Goal: Task Accomplishment & Management: Complete application form

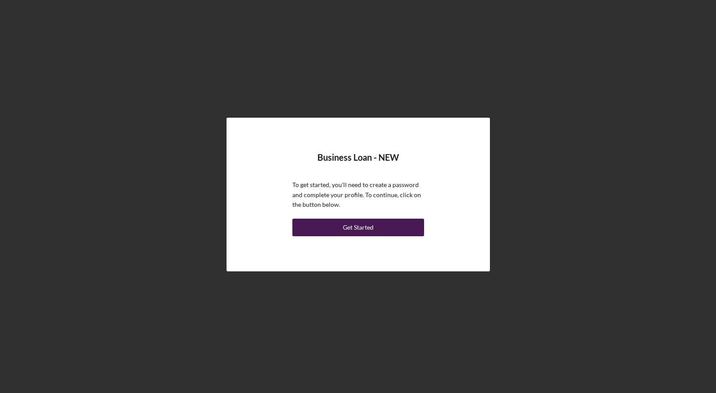
click at [370, 225] on div "Get Started" at bounding box center [358, 228] width 31 height 18
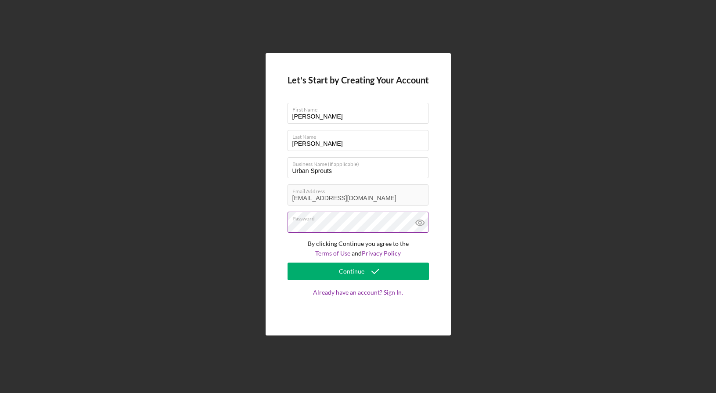
click at [422, 221] on icon at bounding box center [420, 223] width 22 height 22
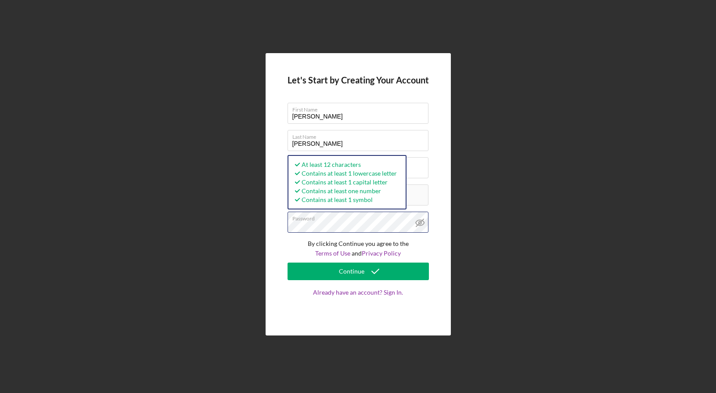
click at [281, 223] on div "Let's Start by Creating Your Account First Name [PERSON_NAME] Last Name [PERSON…" at bounding box center [358, 194] width 185 height 283
click at [272, 255] on div "Let's Start by Creating Your Account First Name [PERSON_NAME] Last Name [PERSON…" at bounding box center [358, 194] width 185 height 283
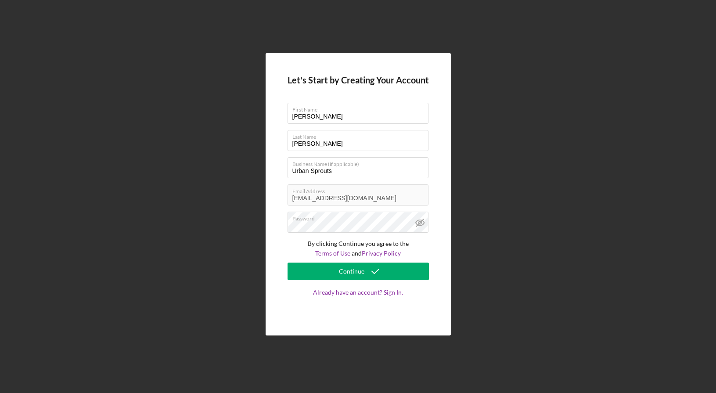
click at [328, 281] on form "Let's Start by Creating Your Account First Name [PERSON_NAME] Last Name [PERSON…" at bounding box center [358, 194] width 141 height 239
click at [329, 275] on button "Continue" at bounding box center [358, 272] width 141 height 18
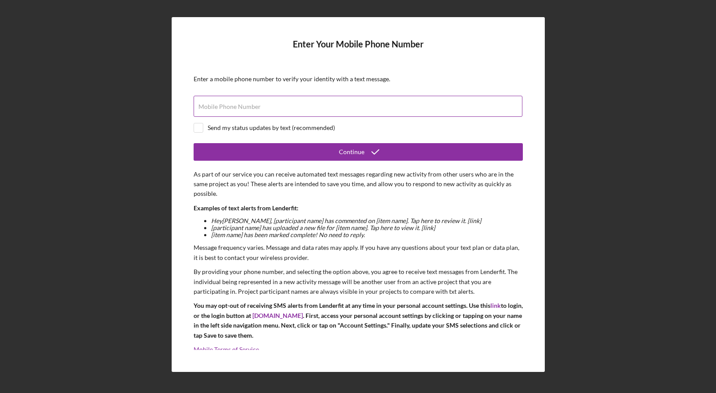
click at [219, 105] on label "Mobile Phone Number" at bounding box center [230, 106] width 62 height 7
click at [219, 105] on input "Mobile Phone Number" at bounding box center [358, 106] width 329 height 21
type input "[PHONE_NUMBER]"
click at [197, 128] on input "checkbox" at bounding box center [198, 127] width 9 height 9
checkbox input "true"
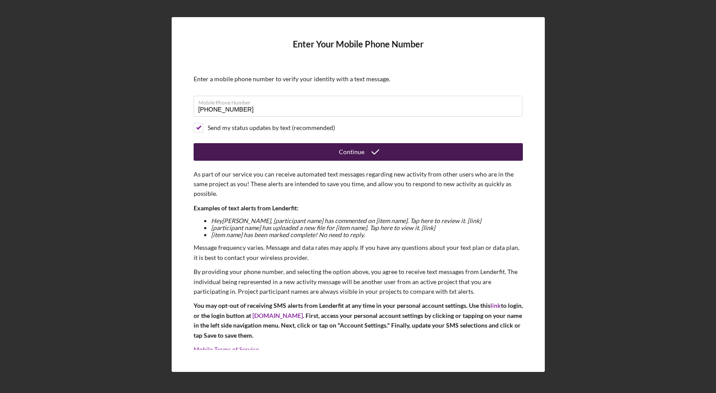
click at [292, 150] on button "Continue" at bounding box center [358, 152] width 329 height 18
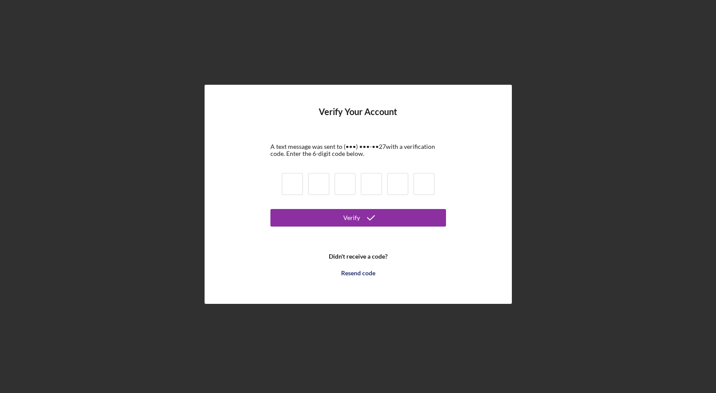
click at [295, 187] on input at bounding box center [292, 184] width 21 height 22
type input "0"
type input "7"
type input "1"
type input "8"
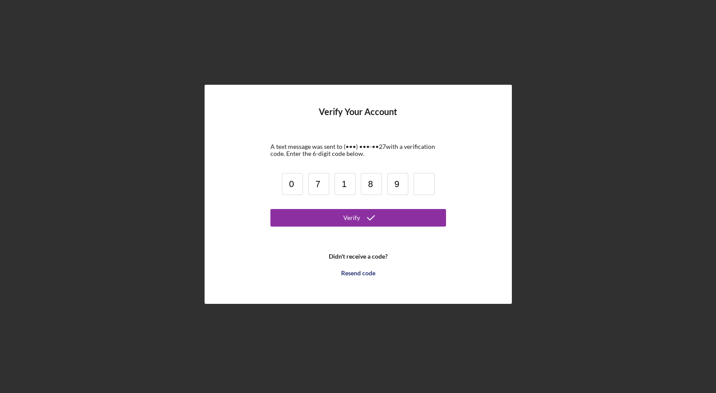
type input "9"
type input "5"
click at [292, 221] on button "Verify" at bounding box center [359, 218] width 176 height 18
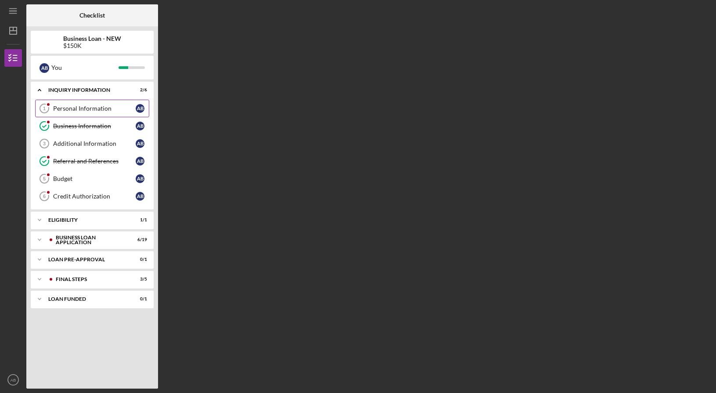
click at [101, 108] on div "Personal Information" at bounding box center [94, 108] width 83 height 7
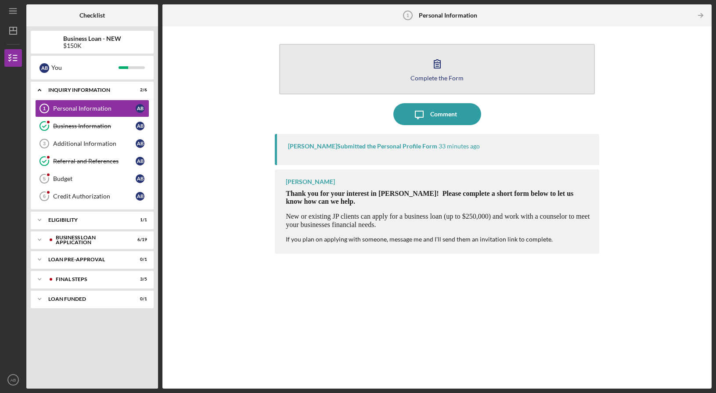
click at [444, 70] on icon "button" at bounding box center [438, 64] width 22 height 22
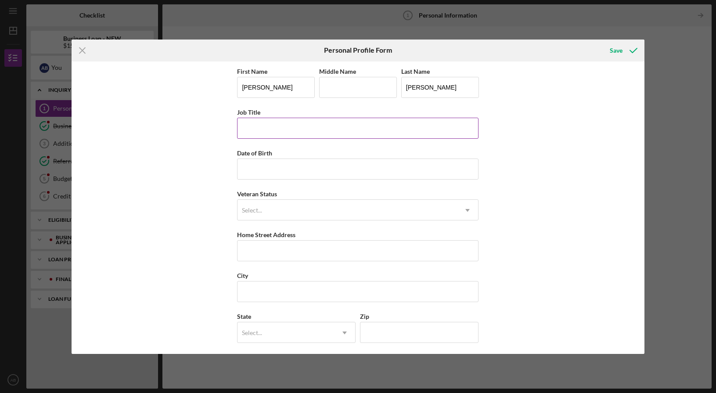
click at [316, 129] on input "Job Title" at bounding box center [358, 128] width 242 height 21
type input "Chief Operations Officer"
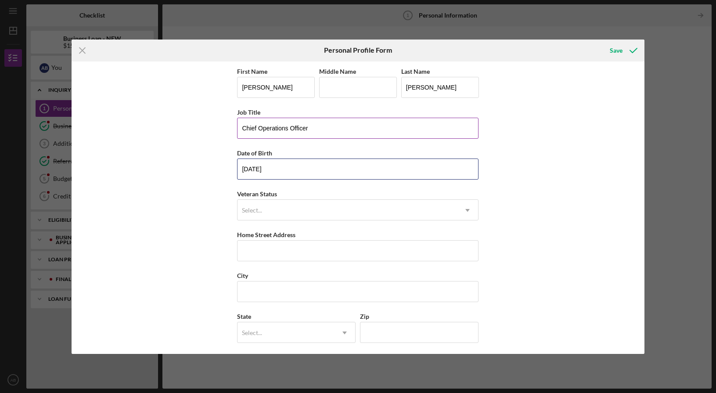
type input "[DATE]"
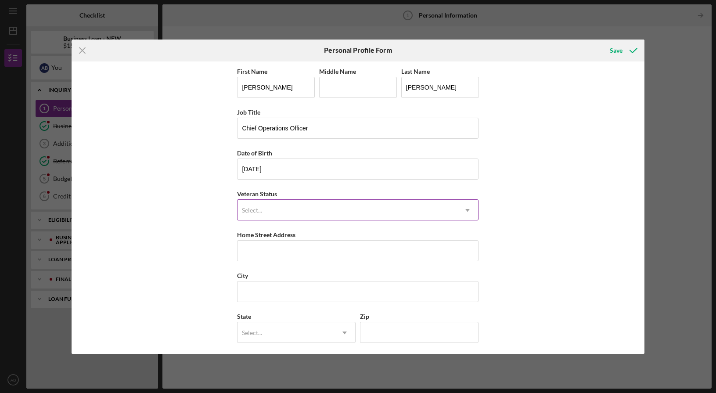
click at [296, 215] on div "Select..." at bounding box center [348, 210] width 220 height 20
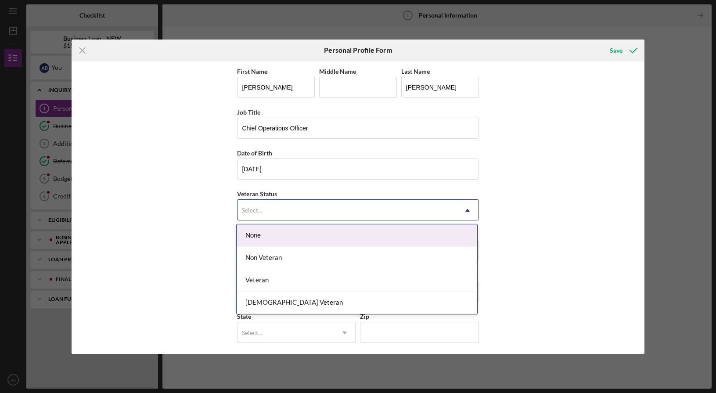
click at [281, 243] on div "None" at bounding box center [357, 235] width 241 height 22
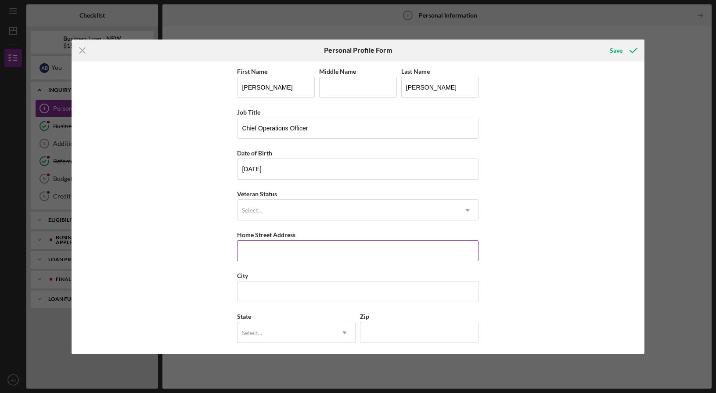
click at [282, 253] on input "Home Street Address" at bounding box center [358, 250] width 242 height 21
type input "[STREET_ADDRESS]"
type input "Bridgeton"
type input "MO"
type input "63044"
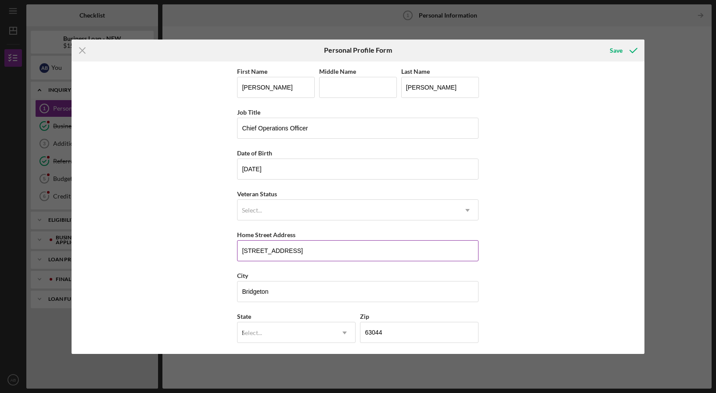
type input "[GEOGRAPHIC_DATA]"
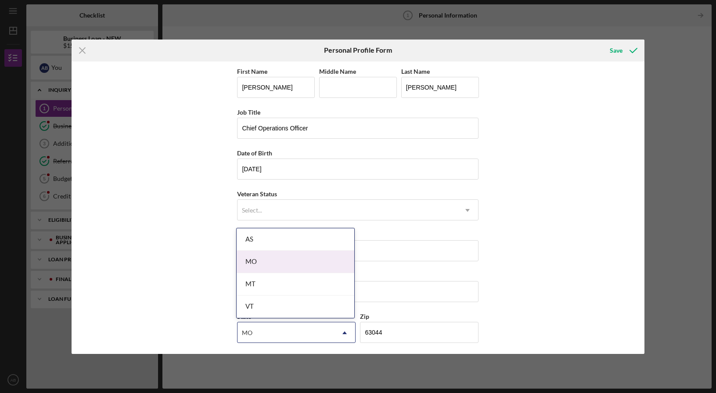
click at [305, 261] on div "MO" at bounding box center [296, 262] width 118 height 22
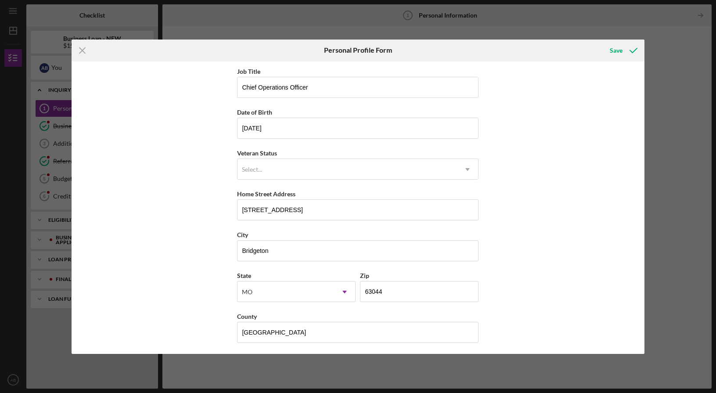
scroll to position [43, 0]
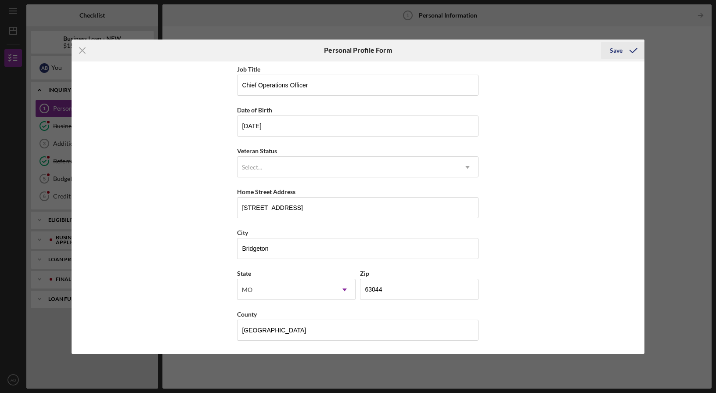
click at [636, 49] on polyline "submit" at bounding box center [633, 50] width 7 height 4
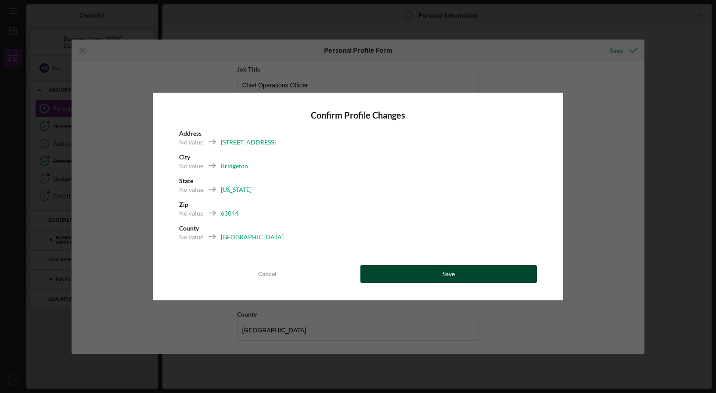
click at [408, 279] on button "Save" at bounding box center [449, 274] width 177 height 18
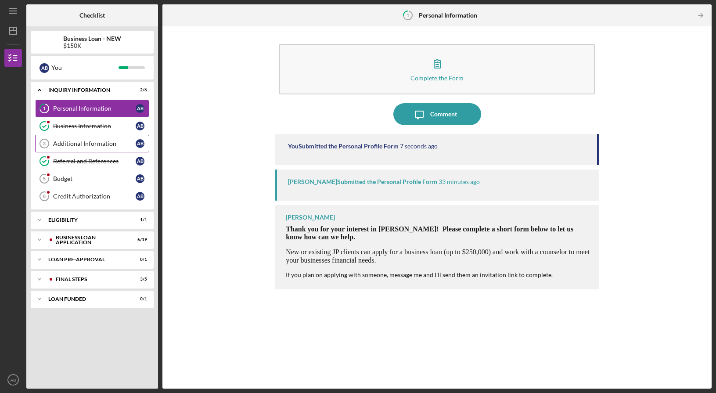
click at [79, 148] on link "Additional Information 3 Additional Information A B" at bounding box center [92, 144] width 114 height 18
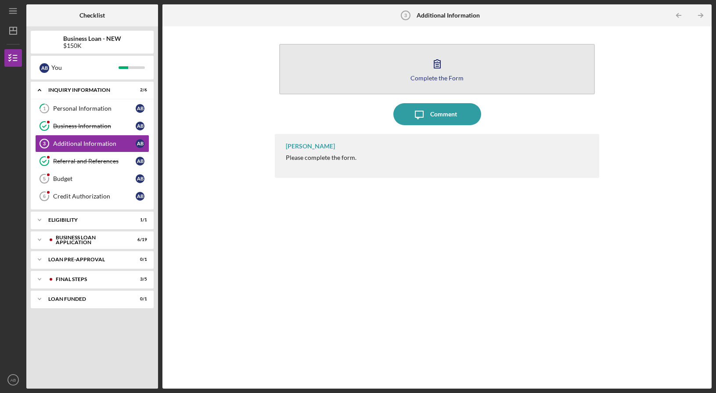
click at [461, 74] on button "Complete the Form Form" at bounding box center [437, 69] width 316 height 51
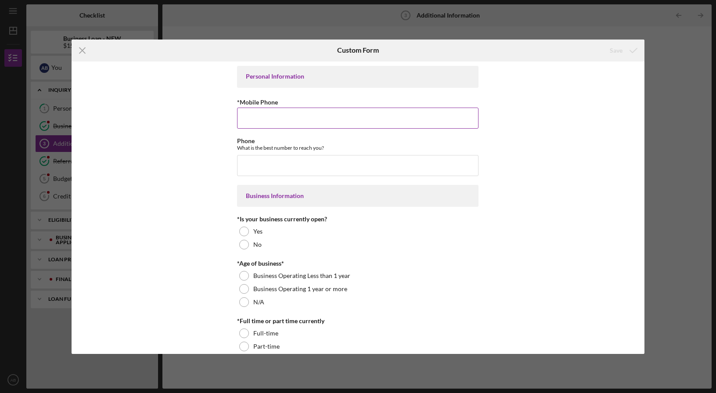
click at [341, 117] on input "*Mobile Phone" at bounding box center [358, 118] width 242 height 21
type input "[PHONE_NUMBER]"
click at [333, 166] on input "Phone" at bounding box center [358, 165] width 242 height 21
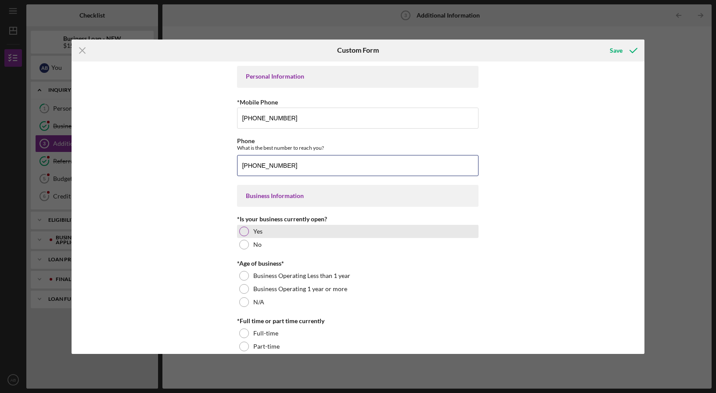
type input "[PHONE_NUMBER]"
click at [275, 235] on div "Yes" at bounding box center [358, 231] width 242 height 13
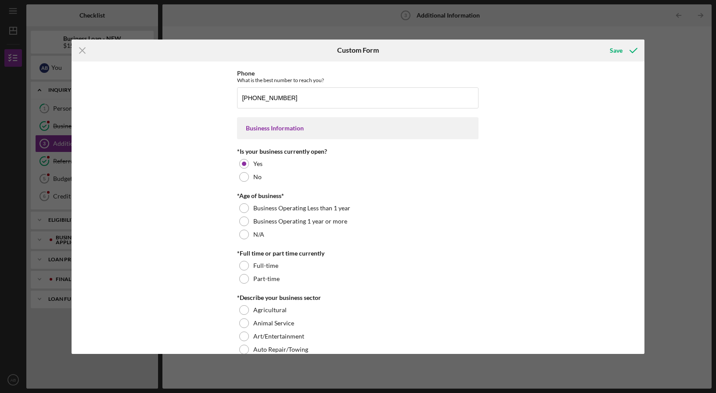
scroll to position [77, 0]
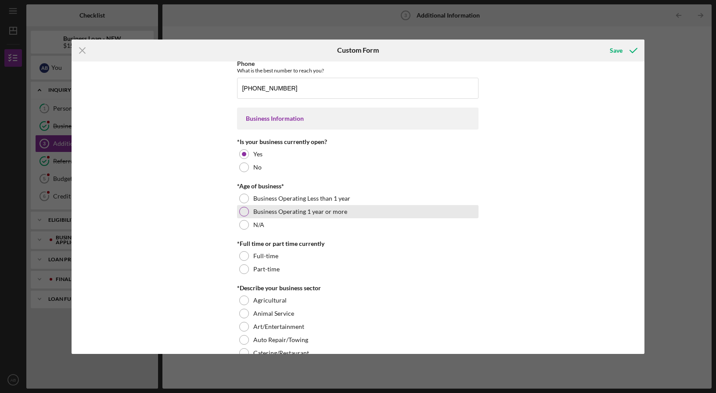
click at [318, 212] on label "Business Operating 1 year or more" at bounding box center [300, 211] width 94 height 7
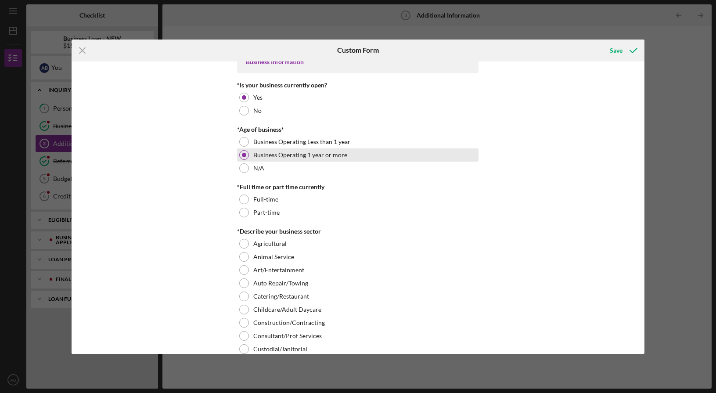
scroll to position [155, 0]
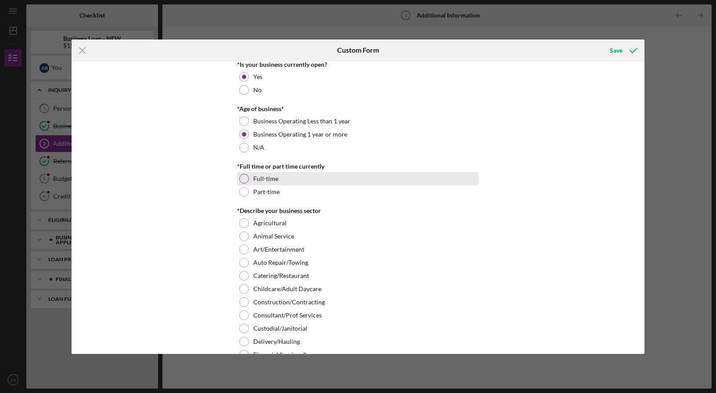
click at [312, 181] on div "Full-time" at bounding box center [358, 178] width 242 height 13
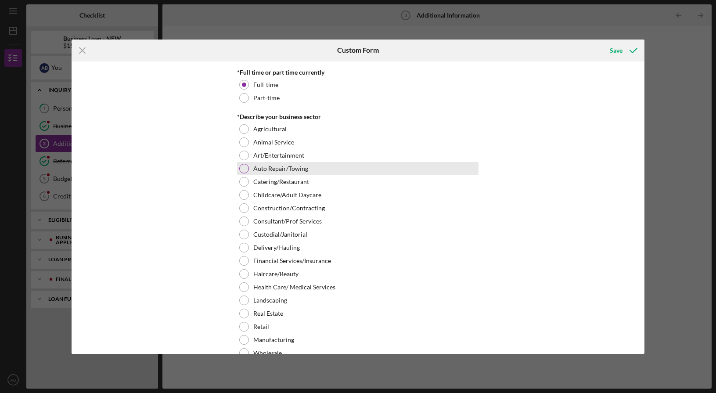
scroll to position [256, 0]
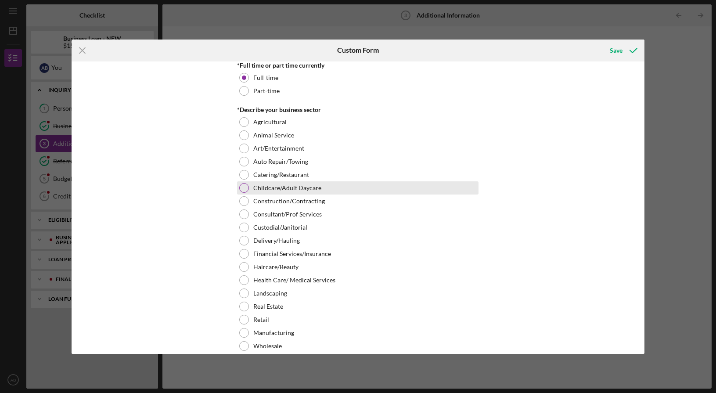
click at [340, 188] on div "Childcare/Adult Daycare" at bounding box center [358, 187] width 242 height 13
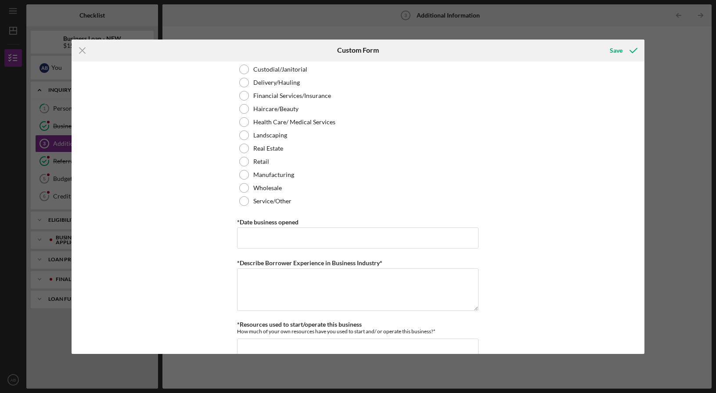
scroll to position [418, 0]
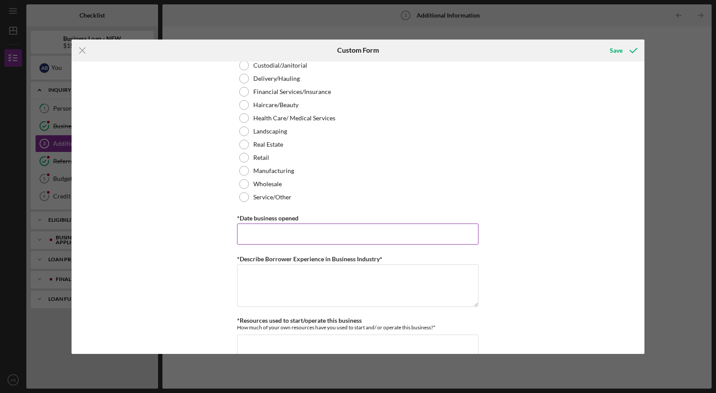
click at [308, 237] on input "*Date business opened" at bounding box center [358, 234] width 242 height 21
type input "[DATE]"
click at [304, 278] on textarea "*Describe Borrower Experience in Business Industry*" at bounding box center [358, 285] width 242 height 42
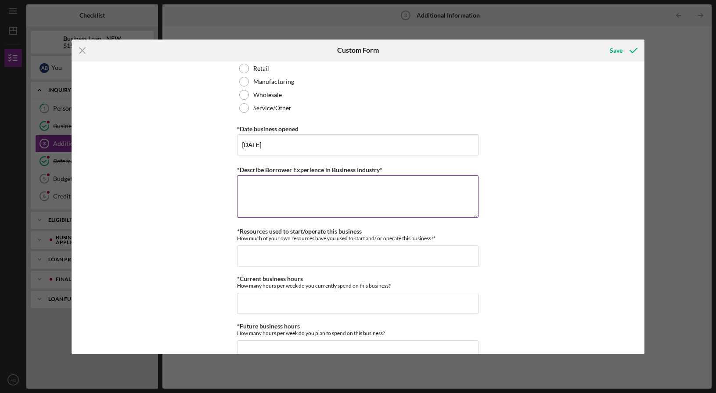
scroll to position [512, 0]
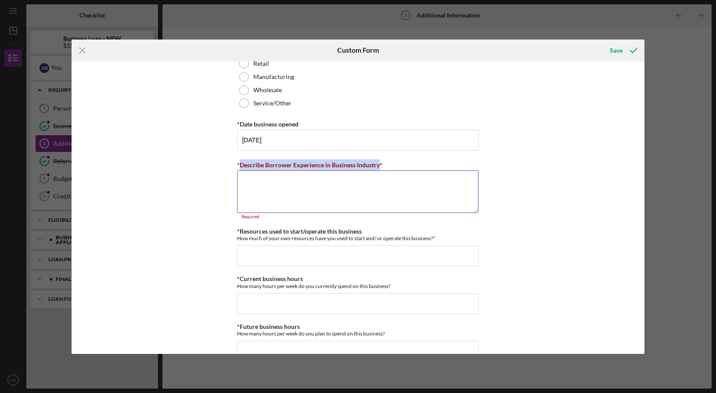
drag, startPoint x: 379, startPoint y: 166, endPoint x: 238, endPoint y: 165, distance: 141.5
click at [238, 165] on label "*Describe Borrower Experience in Business Industry*" at bounding box center [309, 164] width 145 height 7
copy label "Describe Borrower Experience in Business Industry"
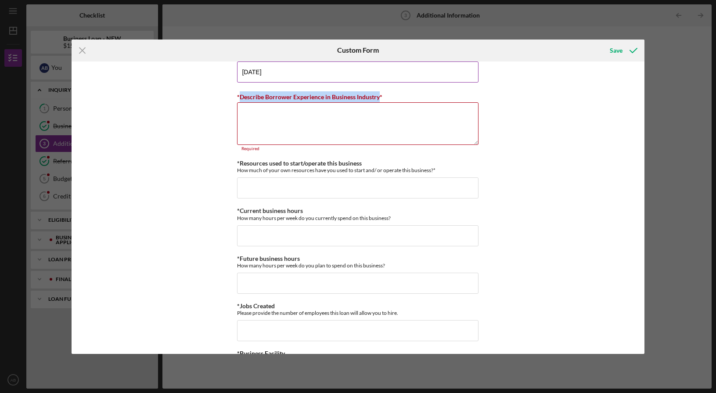
scroll to position [581, 0]
click at [311, 186] on input "*Resources used to start/operate this business" at bounding box center [358, 187] width 242 height 21
click at [269, 183] on input "*Resources used to start/operate this business" at bounding box center [358, 187] width 242 height 21
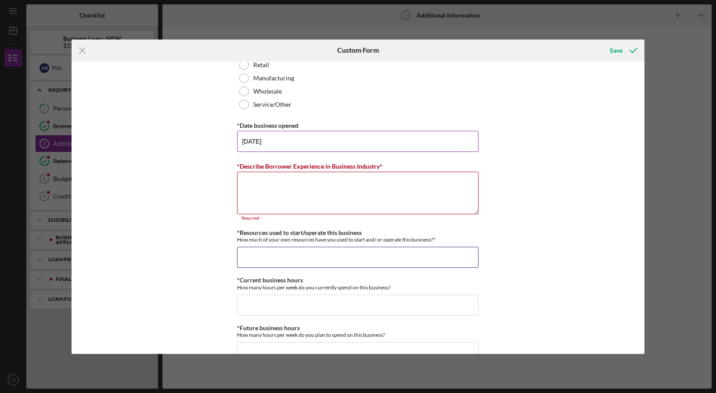
scroll to position [511, 0]
click at [244, 250] on input "*Resources used to start/operate this business" at bounding box center [358, 256] width 242 height 21
click at [253, 188] on textarea "*Describe Borrower Experience in Business Industry*" at bounding box center [358, 192] width 242 height 42
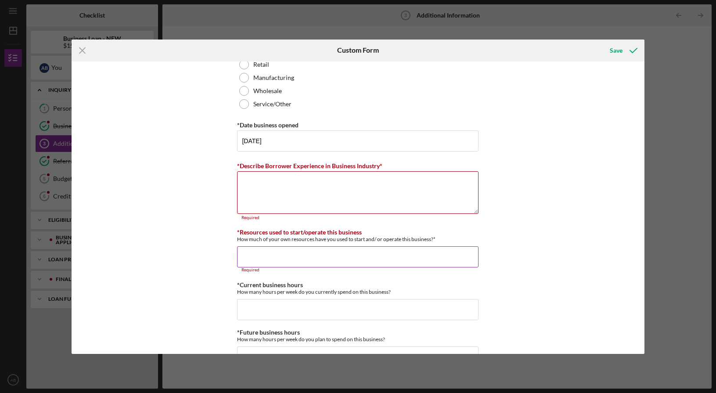
click at [255, 254] on input "*Resources used to start/operate this business" at bounding box center [358, 256] width 242 height 21
click at [255, 186] on textarea "*Describe Borrower Experience in Business Industry*" at bounding box center [358, 192] width 242 height 42
paste textarea "Urban Sprouts has a strong borrower track record, including prior financing wit…"
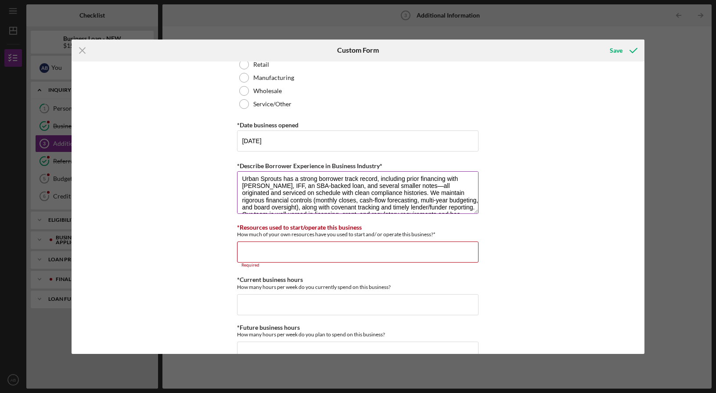
scroll to position [0, 0]
click at [459, 197] on textarea "Urban Sprouts has a strong borrower track record, including prior financing wit…" at bounding box center [358, 192] width 242 height 42
click at [425, 192] on textarea "Urban Sprouts has a strong borrower track record, including prior financing wit…" at bounding box center [358, 192] width 242 height 42
click at [331, 192] on textarea "Urban Sprouts has a strong borrower track record, including prior financing wit…" at bounding box center [358, 192] width 242 height 42
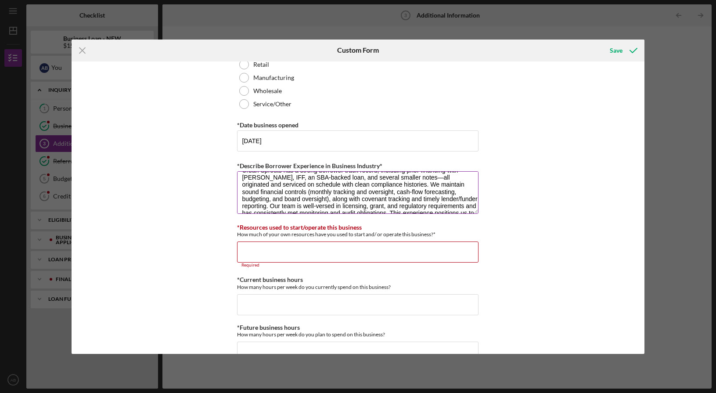
click at [296, 200] on textarea "Urban Sprouts has a strong borrower track record, including prior financing wit…" at bounding box center [358, 192] width 242 height 42
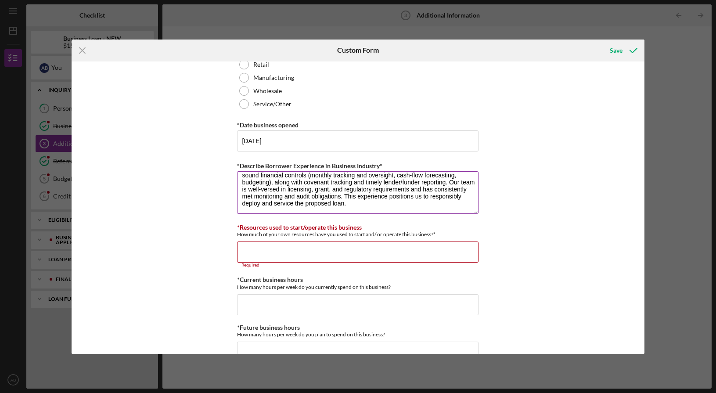
click at [298, 197] on textarea "Urban Sprouts has a strong borrower track record, including prior financing wit…" at bounding box center [358, 192] width 242 height 42
click at [349, 203] on textarea "Urban Sprouts has a strong borrower track record, including prior financing wit…" at bounding box center [358, 192] width 242 height 42
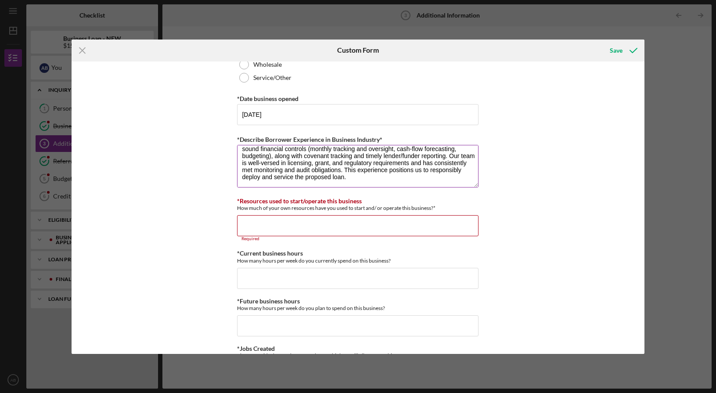
scroll to position [542, 0]
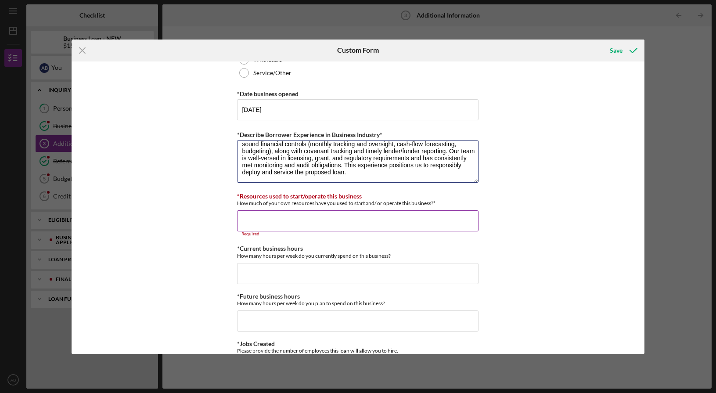
type textarea "Urban Sprouts has a strong borrower track record, including prior financing wit…"
click at [308, 220] on input "*Resources used to start/operate this business" at bounding box center [358, 220] width 242 height 21
click at [309, 182] on div "*Describe Borrower Experience in Business Industry* Urban Sprouts has a strong …" at bounding box center [358, 156] width 242 height 54
click at [281, 269] on input "*Current business hours" at bounding box center [358, 273] width 242 height 21
drag, startPoint x: 265, startPoint y: 275, endPoint x: 234, endPoint y: 275, distance: 31.6
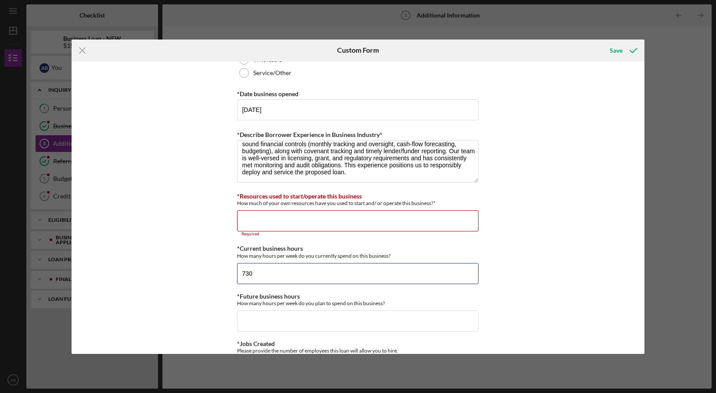
click at [234, 275] on div "Personal Information *Mobile Phone [PHONE_NUMBER] Phone What is the best number…" at bounding box center [358, 208] width 573 height 293
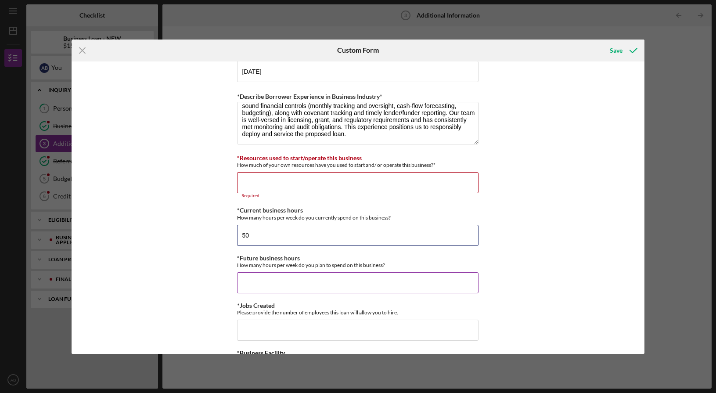
scroll to position [583, 0]
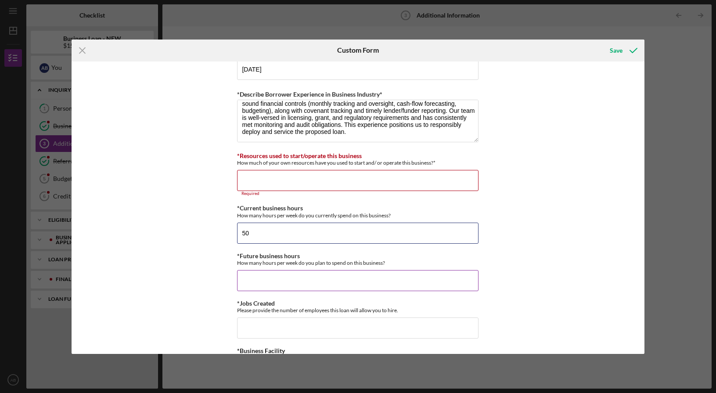
type input "50"
click at [280, 281] on input "*Future business hours" at bounding box center [358, 280] width 242 height 21
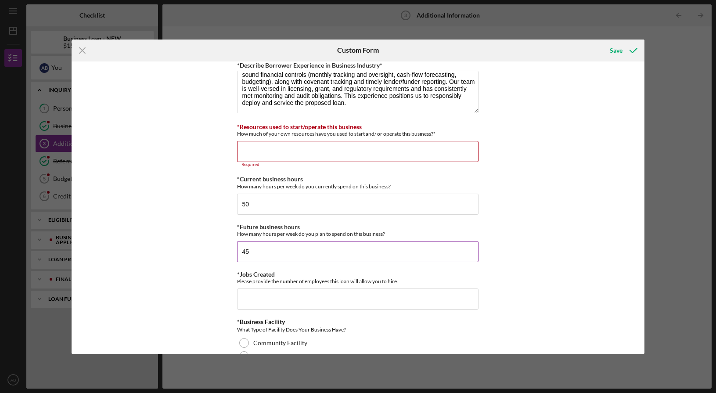
scroll to position [626, 0]
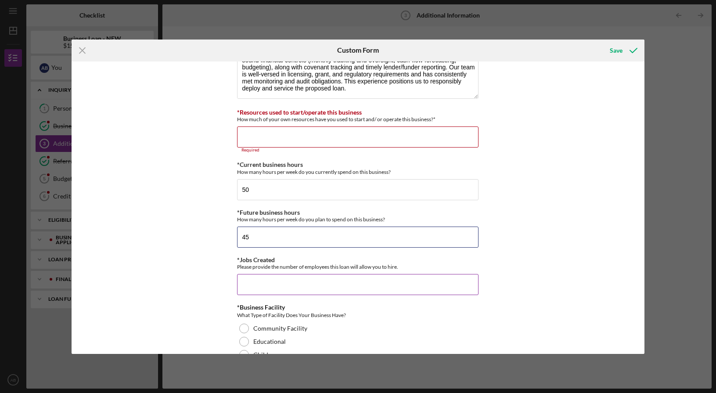
type input "45"
click at [287, 287] on input "*Jobs Created" at bounding box center [358, 284] width 242 height 21
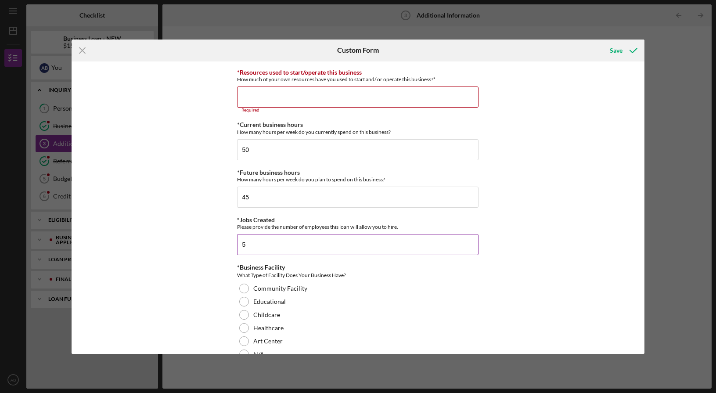
scroll to position [693, 0]
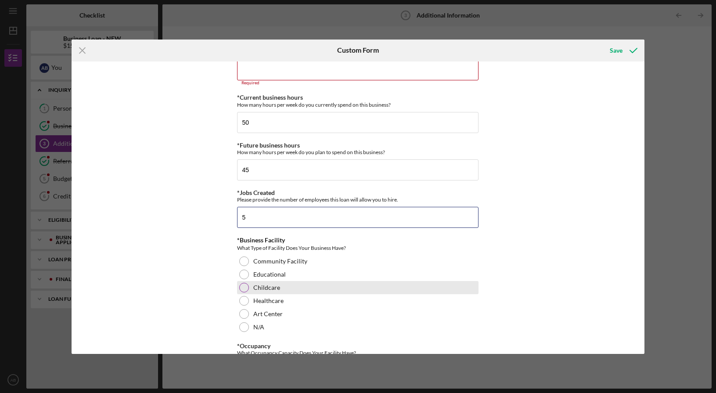
type input "5"
click at [275, 287] on label "Childcare" at bounding box center [266, 287] width 27 height 7
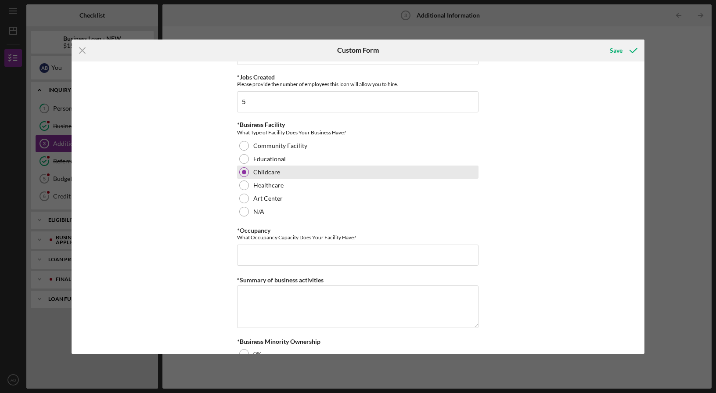
scroll to position [809, 0]
click at [279, 254] on input "*Occupancy" at bounding box center [358, 254] width 242 height 21
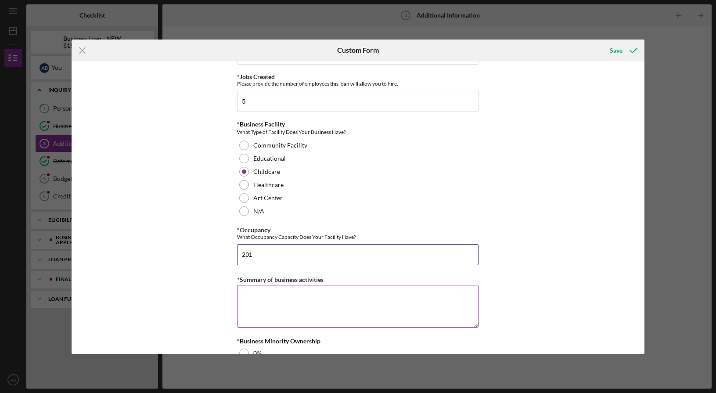
type input "201"
click at [287, 303] on textarea "*Summary of business activities" at bounding box center [358, 306] width 242 height 42
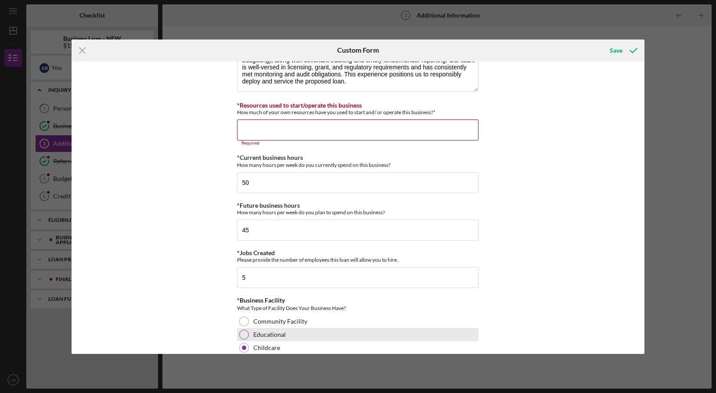
scroll to position [581, 0]
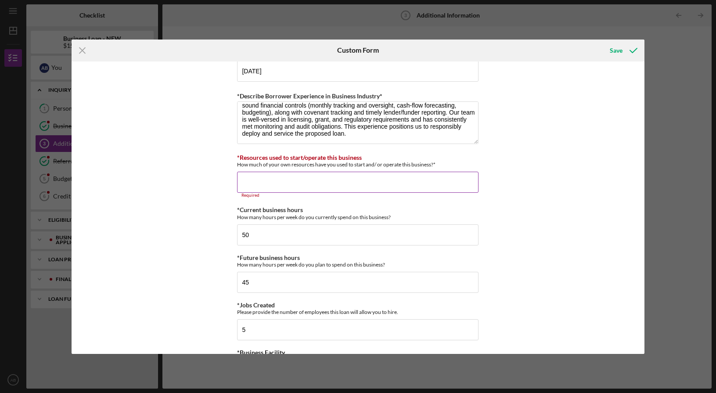
click at [307, 177] on input "*Resources used to start/operate this business" at bounding box center [358, 182] width 242 height 21
click at [364, 136] on textarea "Urban Sprouts has a strong borrower track record, including prior financing wit…" at bounding box center [358, 122] width 242 height 42
click at [255, 182] on input "*Resources used to start/operate this business" at bounding box center [358, 182] width 242 height 21
paste input "$15,000."
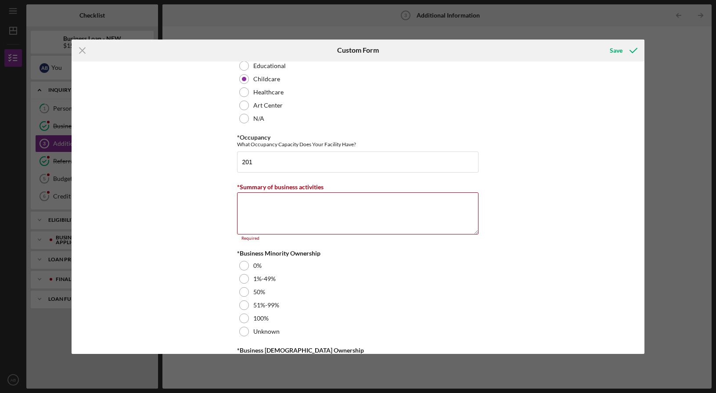
scroll to position [900, 0]
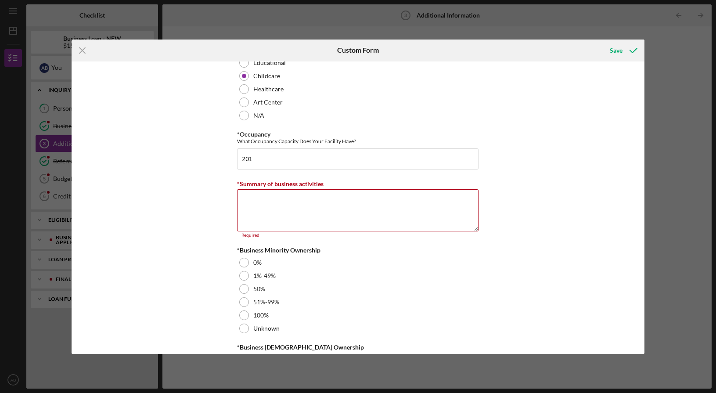
type input "$15,000"
click at [263, 201] on textarea "*Summary of business activities" at bounding box center [358, 210] width 242 height 42
paste textarea "Urban Sprouts Child Development Center is a nonprofit early-childhood education…"
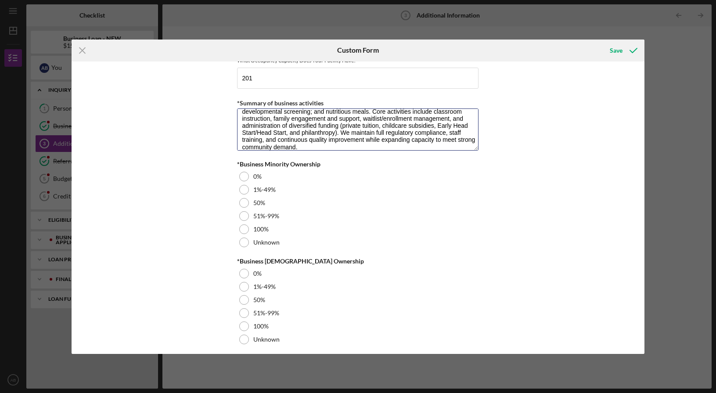
scroll to position [984, 0]
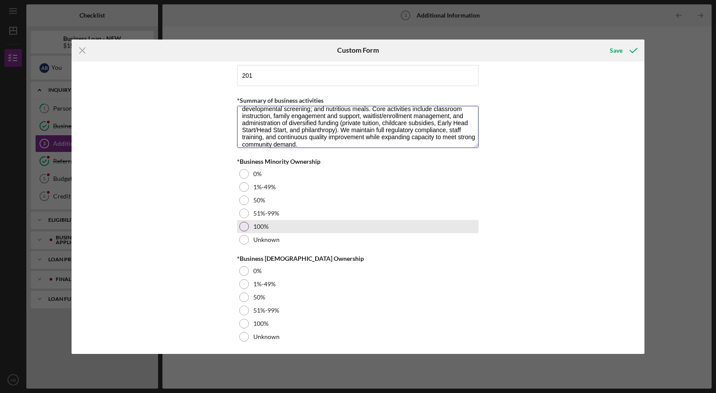
type textarea "Urban Sprouts Child Development Center is a nonprofit early-childhood education…"
click at [246, 223] on div at bounding box center [244, 227] width 10 height 10
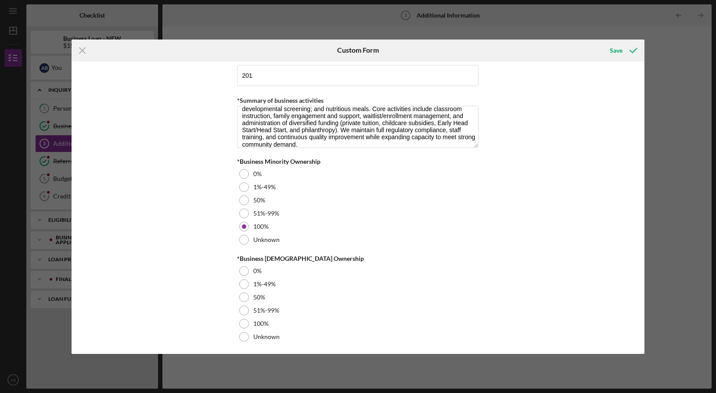
scroll to position [986, 0]
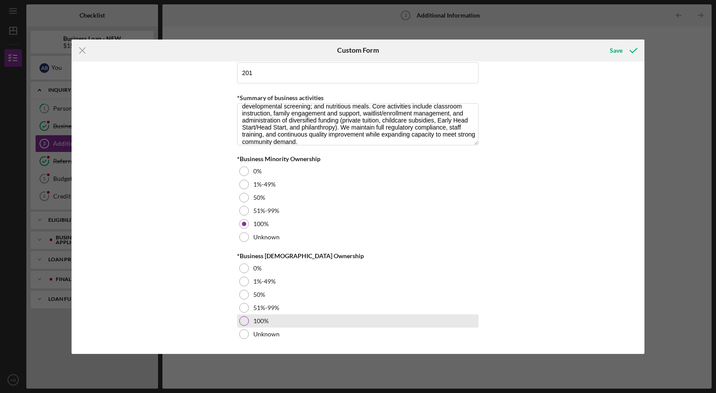
click at [237, 320] on div "100%" at bounding box center [358, 321] width 242 height 13
click at [633, 47] on icon "submit" at bounding box center [634, 51] width 22 height 22
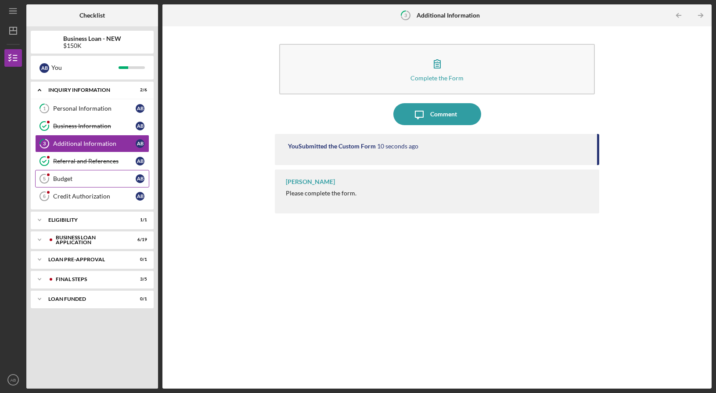
click at [72, 180] on div "Budget" at bounding box center [94, 178] width 83 height 7
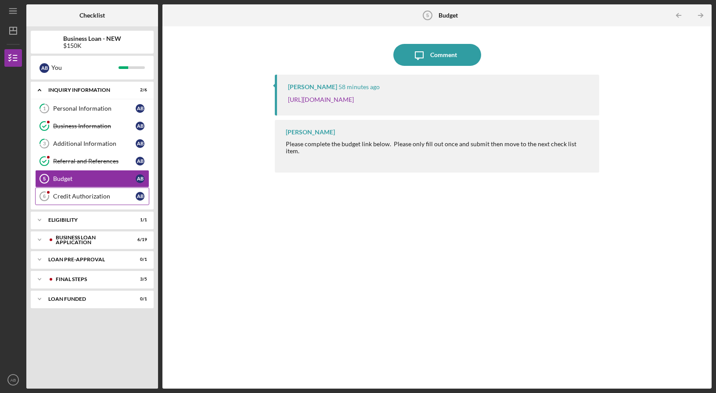
click at [85, 193] on div "Credit Authorization" at bounding box center [94, 196] width 83 height 7
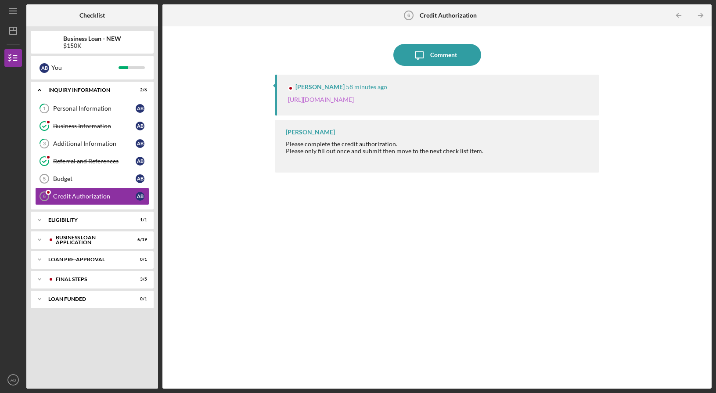
click at [354, 100] on link "[URL][DOMAIN_NAME]" at bounding box center [321, 99] width 66 height 7
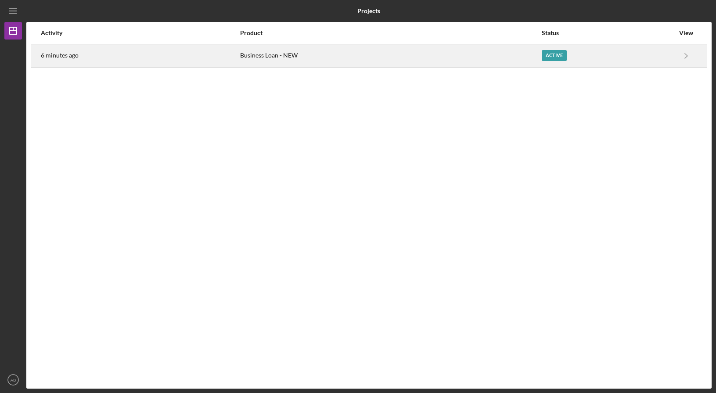
click at [588, 53] on div "Active" at bounding box center [608, 56] width 133 height 22
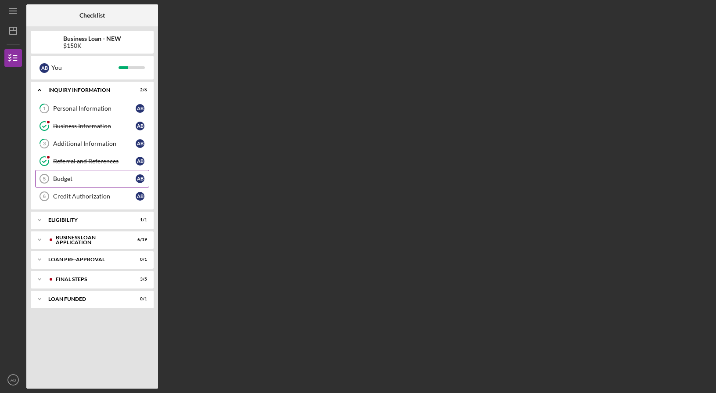
click at [80, 181] on div "Budget" at bounding box center [94, 178] width 83 height 7
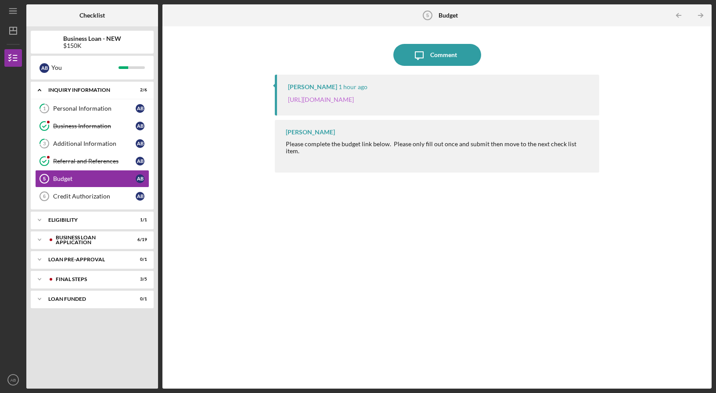
click at [354, 100] on link "[URL][DOMAIN_NAME]" at bounding box center [321, 99] width 66 height 7
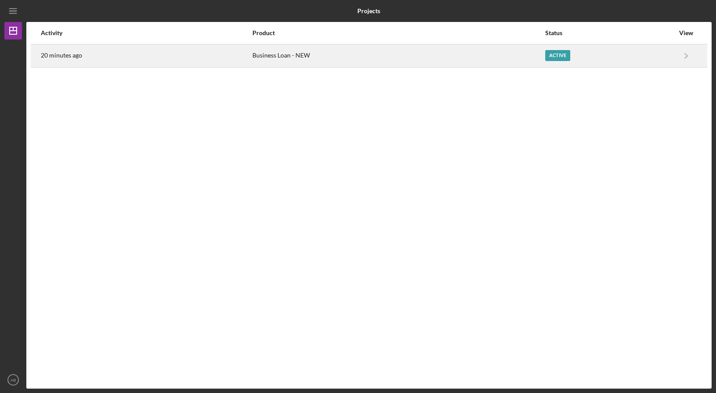
click at [565, 55] on div "Active" at bounding box center [558, 55] width 25 height 11
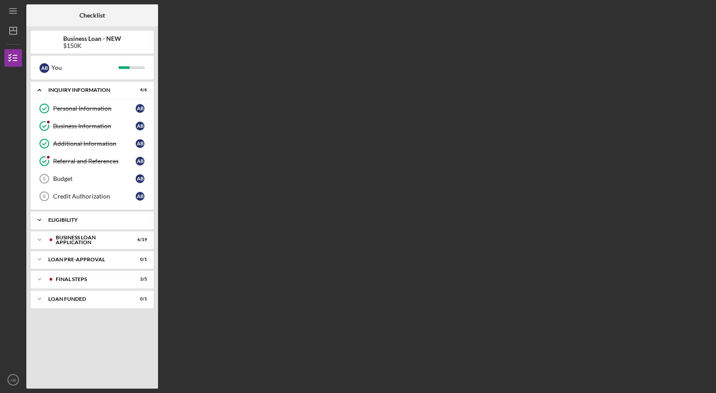
click at [71, 223] on div "Icon/Expander ELIGIBILITY 1 / 1" at bounding box center [92, 220] width 123 height 18
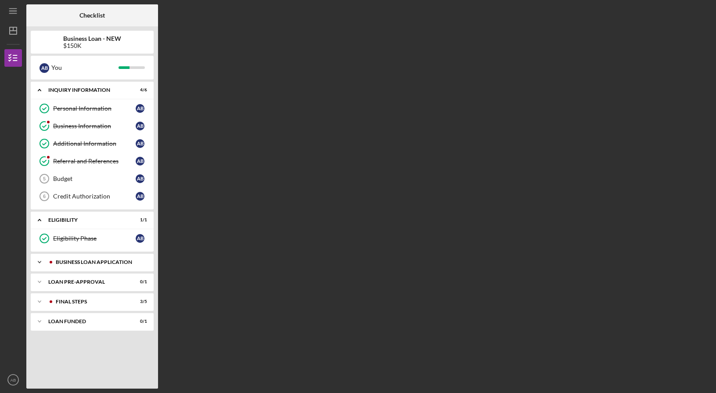
click at [72, 264] on div "BUSINESS LOAN APPLICATION" at bounding box center [99, 262] width 87 height 5
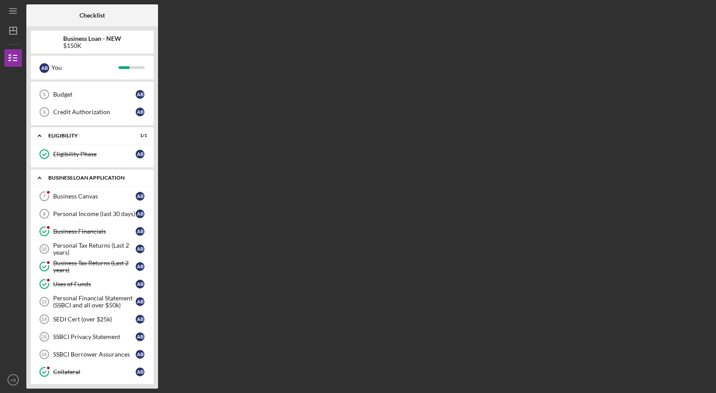
scroll to position [86, 0]
click at [96, 196] on div "Business Canvas" at bounding box center [94, 195] width 83 height 7
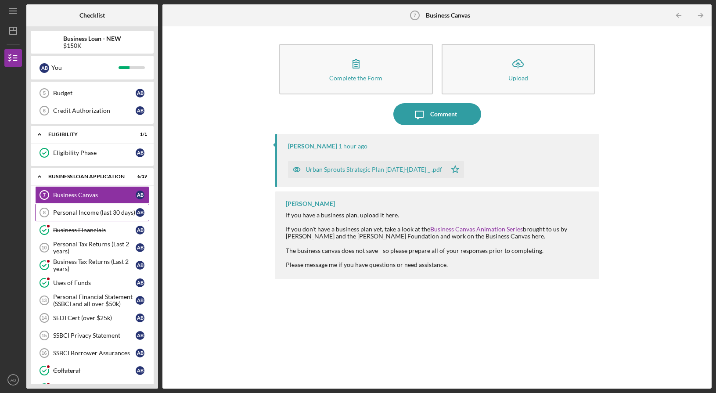
click at [87, 211] on div "Personal Income (last 30 days)" at bounding box center [94, 212] width 83 height 7
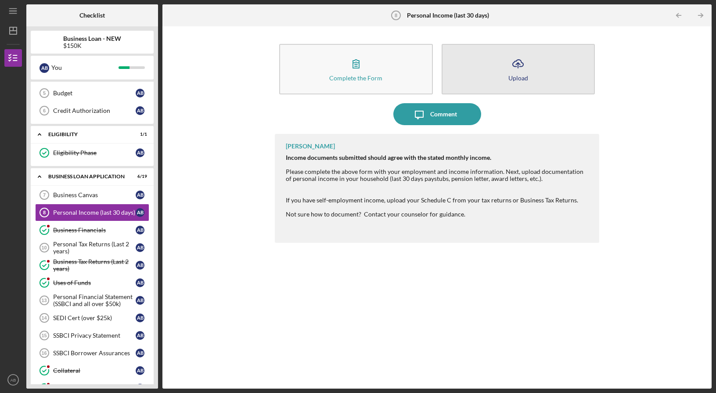
click at [490, 75] on button "Icon/Upload Upload" at bounding box center [518, 69] width 153 height 51
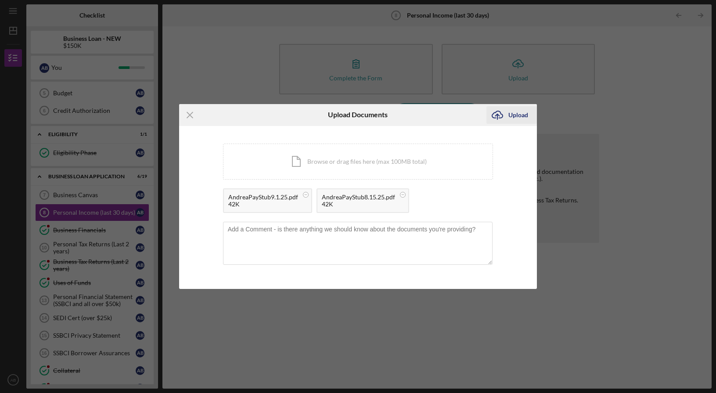
click at [519, 117] on div "Upload" at bounding box center [519, 115] width 20 height 18
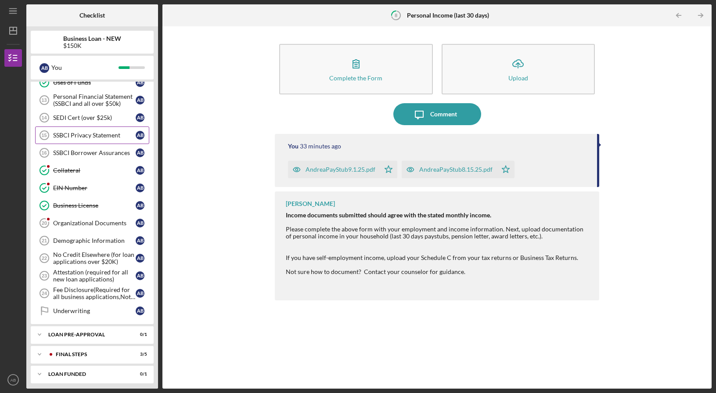
scroll to position [289, 0]
